Goal: Information Seeking & Learning: Learn about a topic

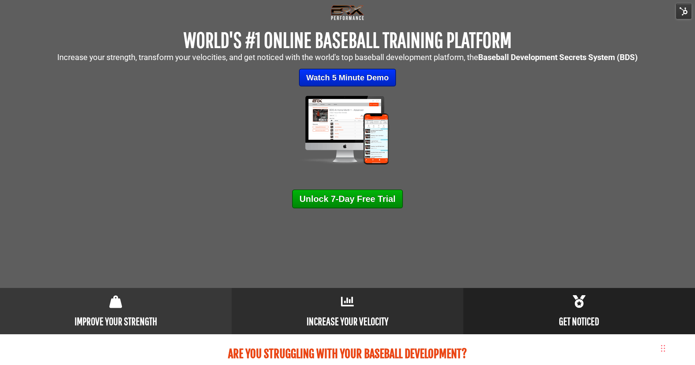
scroll to position [42, 0]
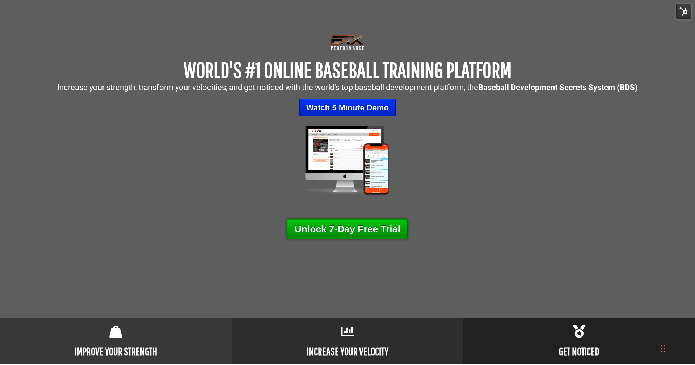
click at [351, 231] on link "Unlock 7-Day Free Trial" at bounding box center [348, 229] width 122 height 21
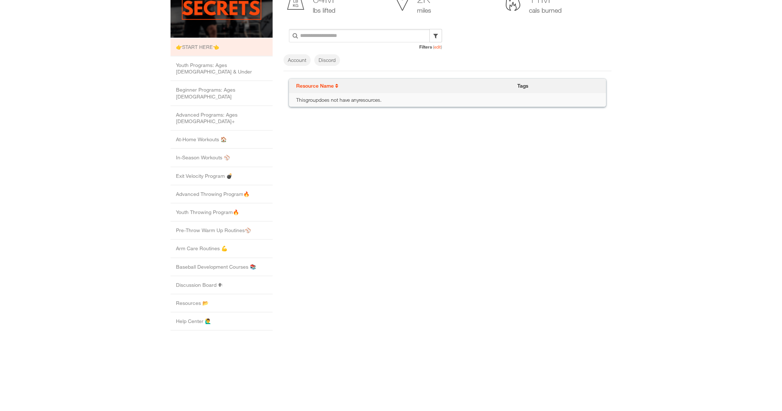
scroll to position [102, 0]
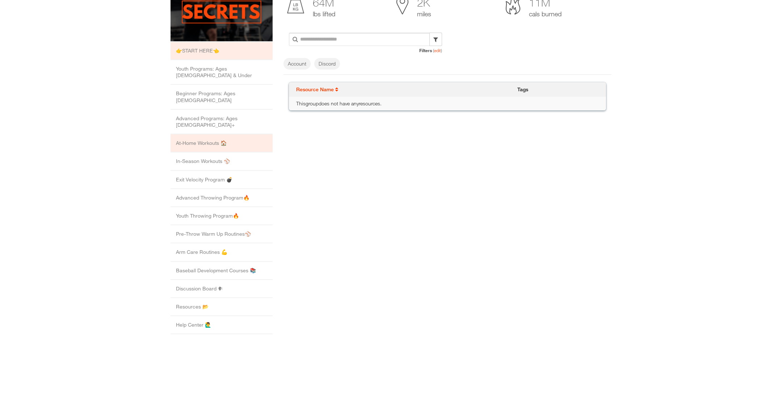
click at [185, 134] on li "At-Home Workouts 🏠" at bounding box center [221, 143] width 102 height 18
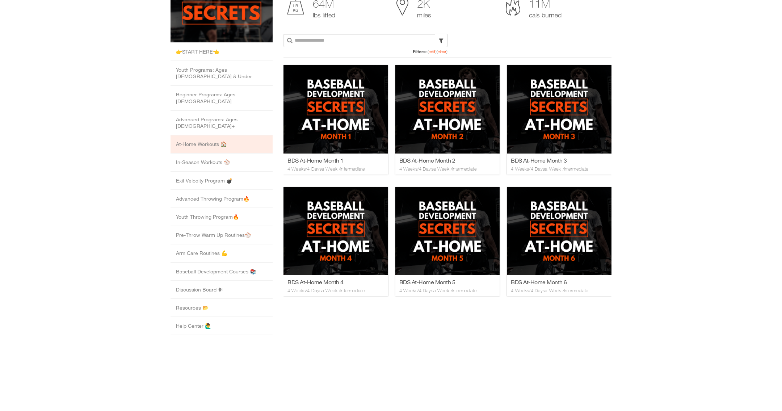
scroll to position [100, 0]
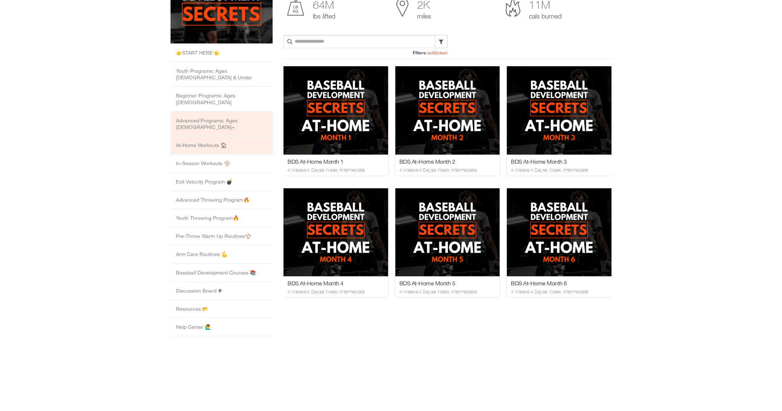
click at [207, 112] on li "Advanced Programs: Ages [DEMOGRAPHIC_DATA]+" at bounding box center [221, 124] width 102 height 25
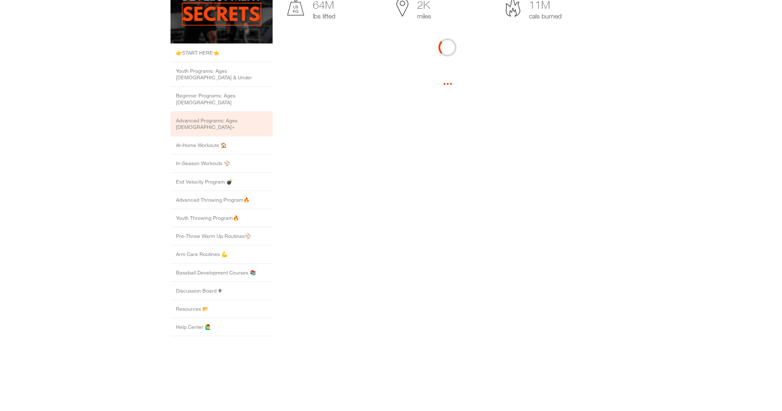
scroll to position [0, 0]
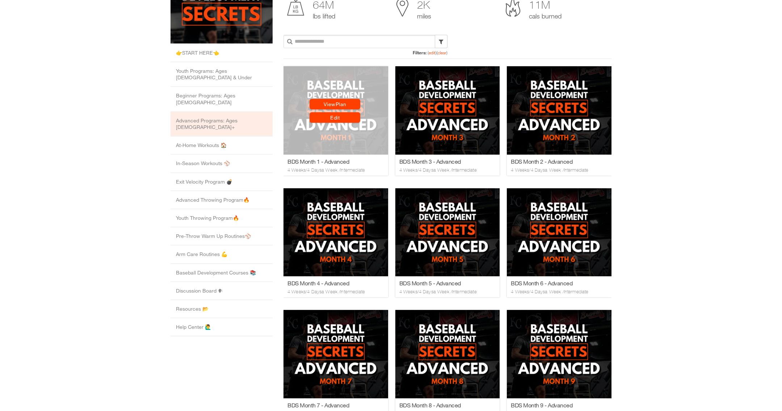
click at [350, 105] on link "View Plan" at bounding box center [334, 104] width 51 height 10
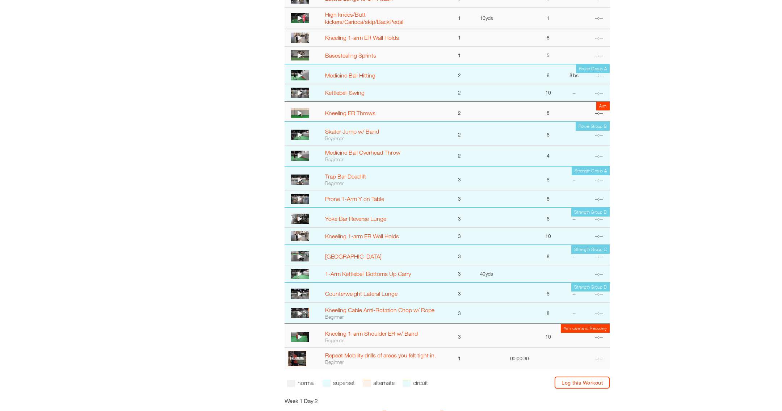
scroll to position [460, 0]
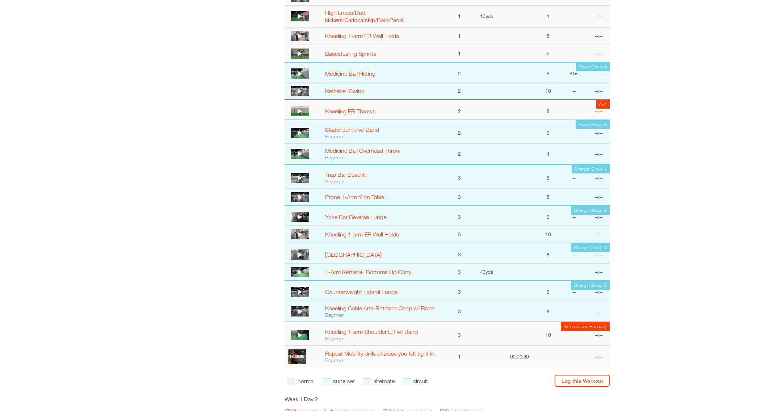
select select "**********"
